Goal: Task Accomplishment & Management: Use online tool/utility

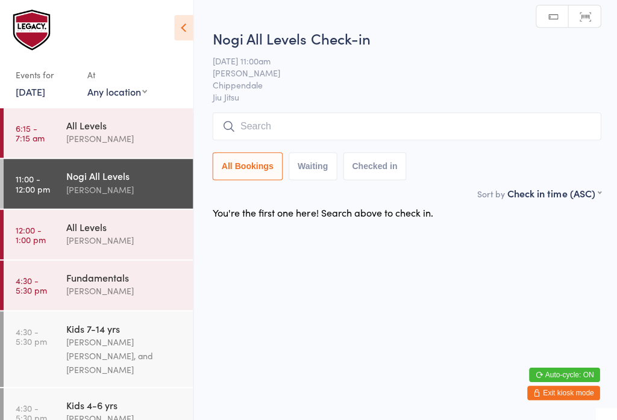
scroll to position [2, 0]
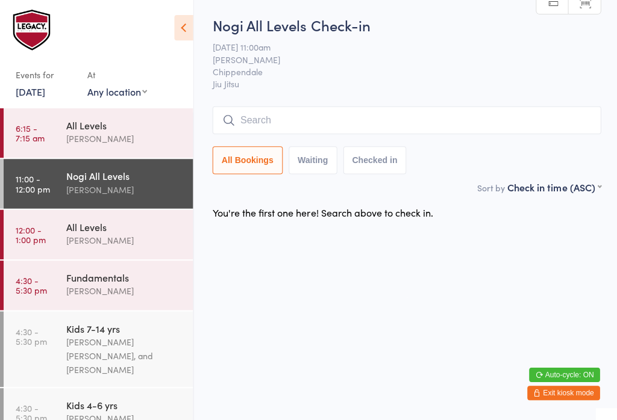
click at [381, 112] on input "search" at bounding box center [404, 122] width 387 height 28
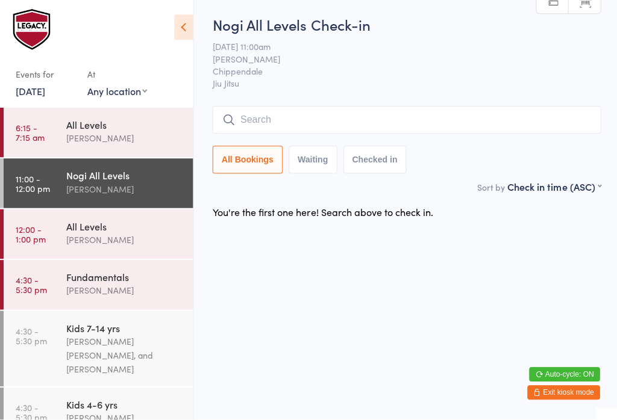
click at [423, 114] on input "search" at bounding box center [404, 122] width 387 height 28
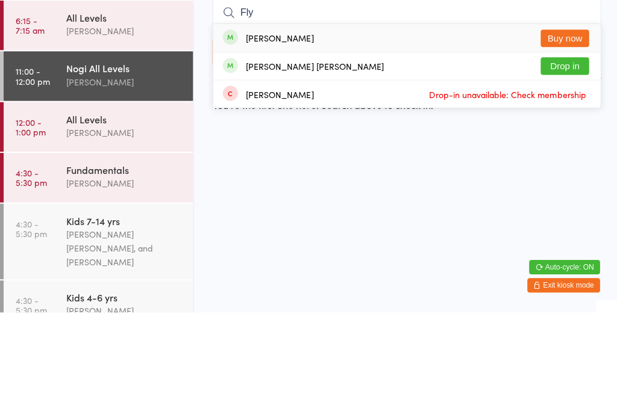
type input "Fly"
click at [570, 166] on button "Drop in" at bounding box center [562, 174] width 48 height 17
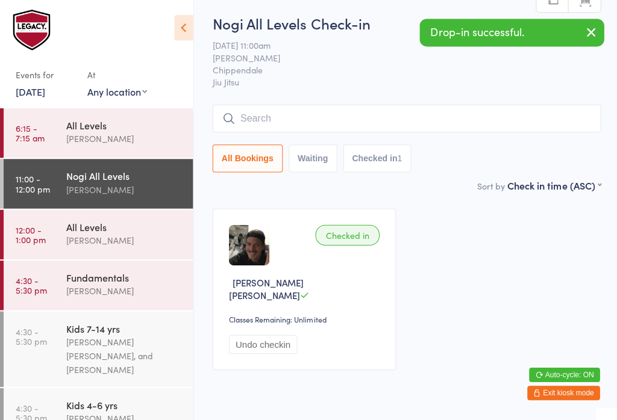
click at [591, 43] on button "button" at bounding box center [588, 35] width 26 height 28
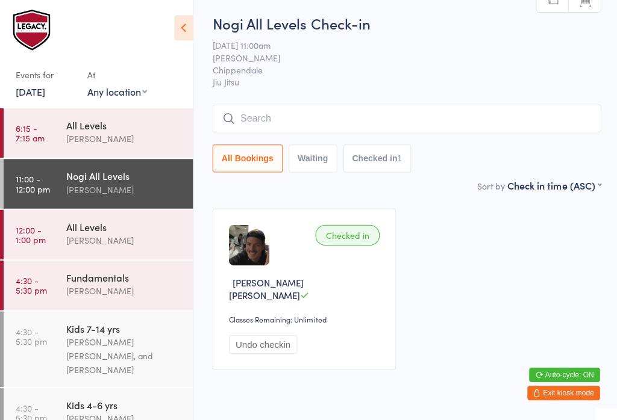
scroll to position [11, 0]
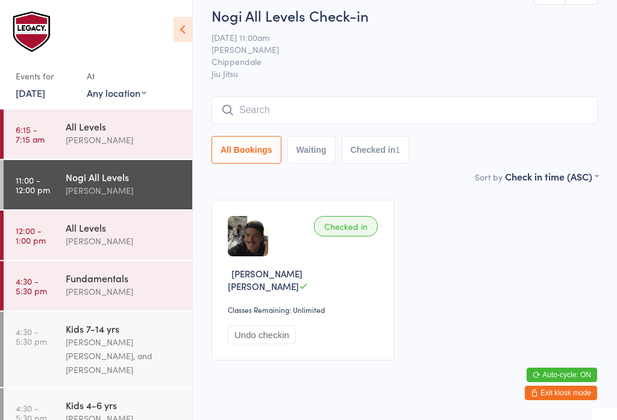
click at [574, 409] on html "You have now entered Kiosk Mode. Members will be able to check themselves in us…" at bounding box center [308, 199] width 617 height 420
click at [570, 399] on button "Exit kiosk mode" at bounding box center [561, 393] width 72 height 14
click at [460, 104] on input "search" at bounding box center [404, 110] width 387 height 28
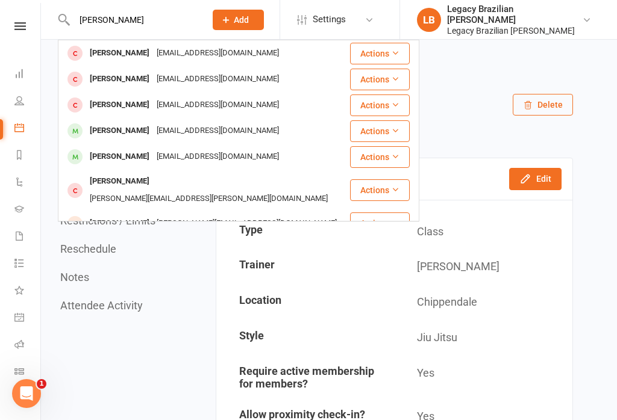
click at [154, 12] on input "[PERSON_NAME]" at bounding box center [133, 19] width 126 height 17
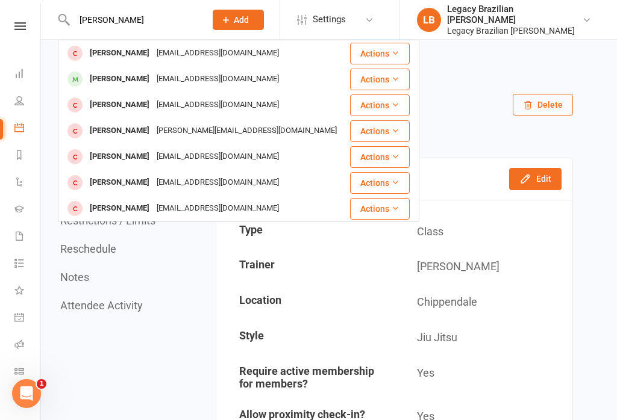
type input "[PERSON_NAME]"
click at [198, 86] on div "[EMAIL_ADDRESS][DOMAIN_NAME]" at bounding box center [217, 78] width 129 height 17
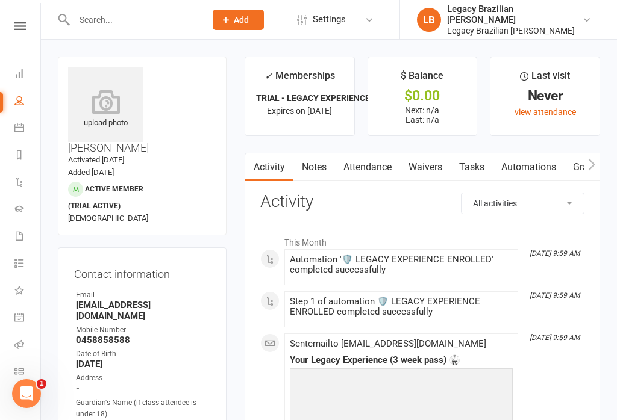
click at [22, 67] on link "Dashboard" at bounding box center [27, 74] width 27 height 27
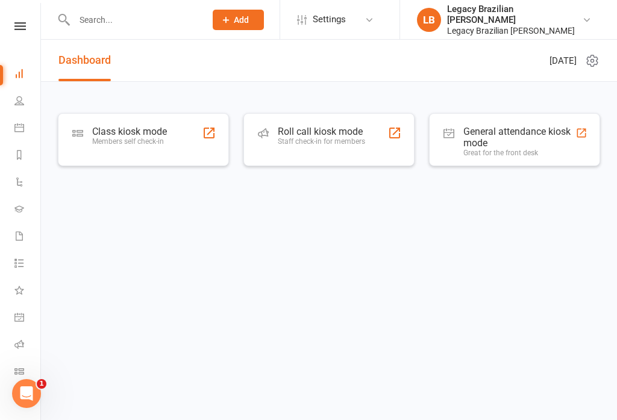
click at [158, 146] on div "Class kiosk mode Members self check-in" at bounding box center [129, 141] width 75 height 31
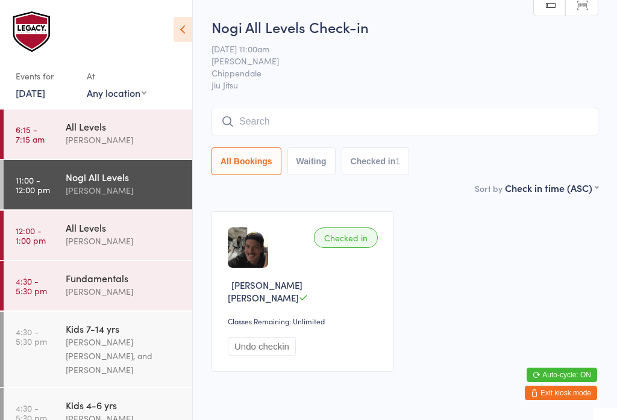
click at [442, 136] on input "search" at bounding box center [404, 122] width 387 height 28
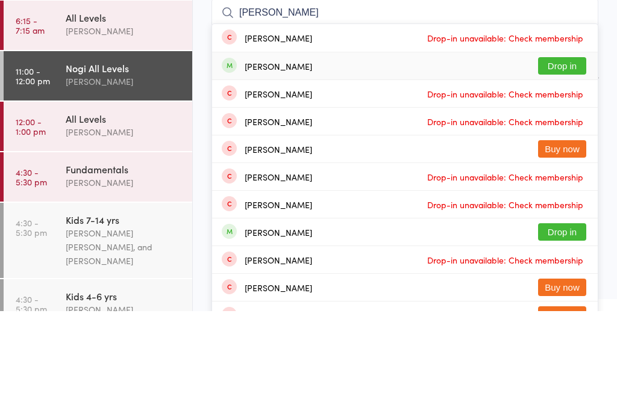
type input "[PERSON_NAME]"
click at [352, 161] on div "Danny Hassen Drop in" at bounding box center [404, 174] width 385 height 27
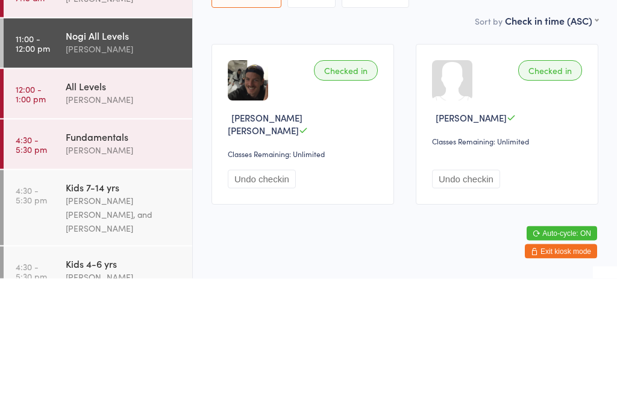
scroll to position [30, 0]
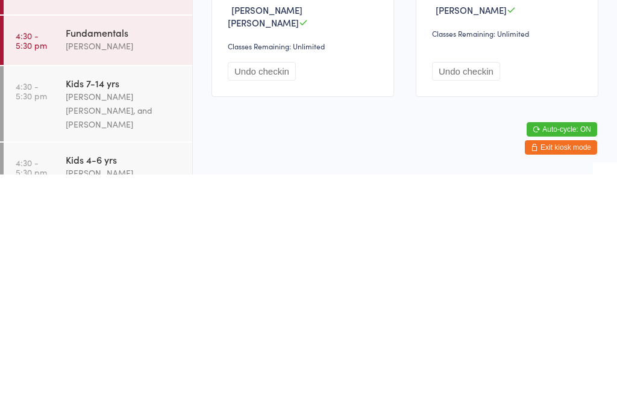
click at [424, 145] on html "You have now entered Kiosk Mode. Members will be able to check themselves in us…" at bounding box center [308, 180] width 617 height 420
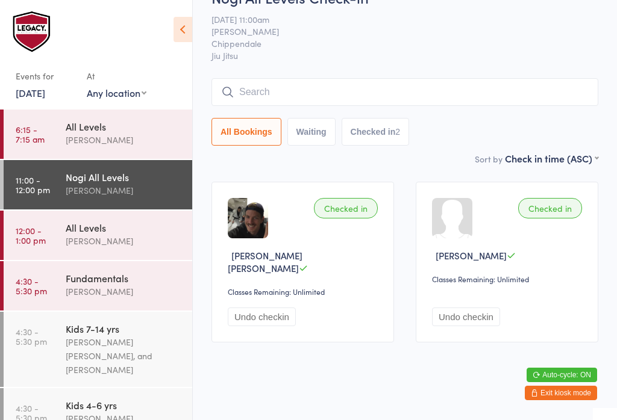
scroll to position [0, 0]
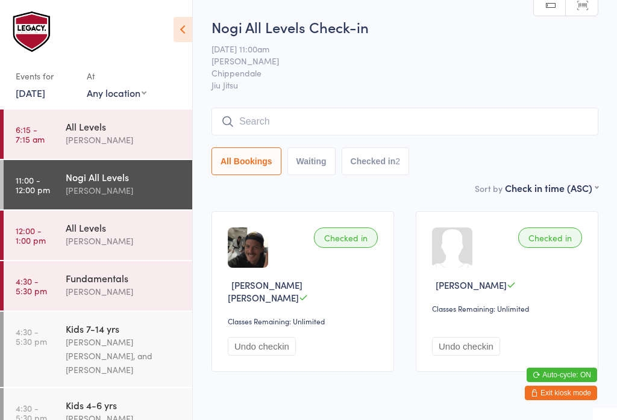
click at [424, 111] on input "search" at bounding box center [404, 122] width 387 height 28
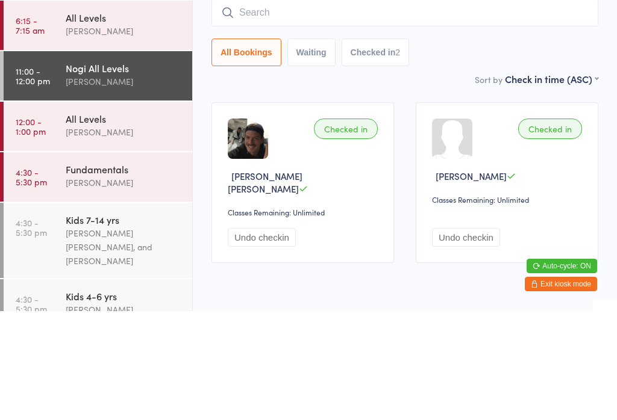
type input "N"
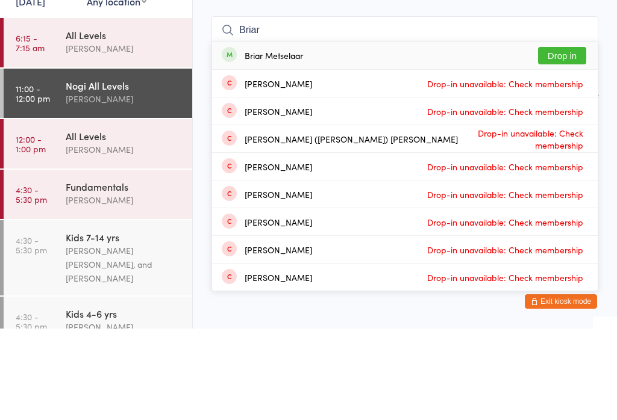
type input "Briar"
click at [566, 139] on button "Drop in" at bounding box center [562, 147] width 48 height 17
